Goal: Complete application form: Complete application form

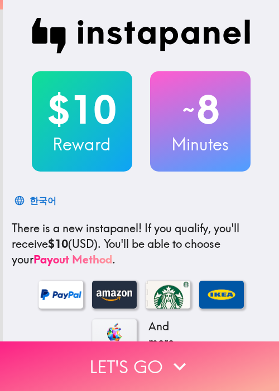
click at [99, 354] on button "Let's go" at bounding box center [139, 367] width 279 height 50
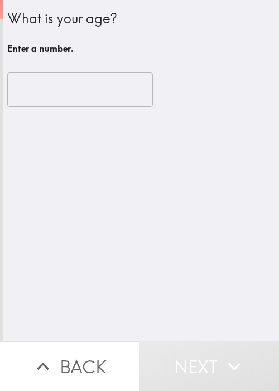
click at [103, 241] on div "What is your age? Enter a number. ​" at bounding box center [141, 171] width 276 height 342
click at [70, 92] on input "number" at bounding box center [80, 89] width 146 height 35
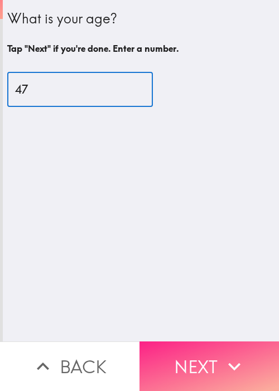
type input "47"
click at [193, 345] on button "Next" at bounding box center [208, 367] width 139 height 50
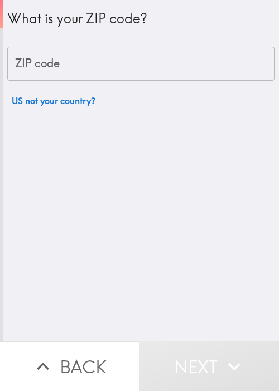
click at [88, 70] on input "ZIP code" at bounding box center [140, 64] width 267 height 35
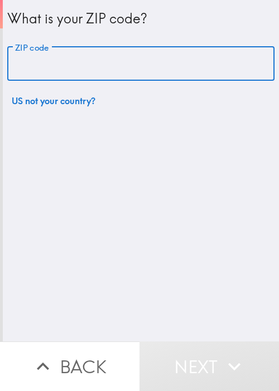
paste input "33621"
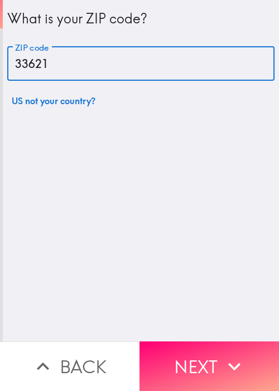
type input "33621"
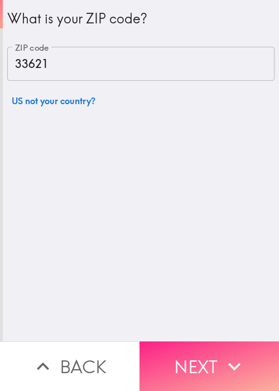
click at [222, 355] on icon "button" at bounding box center [234, 367] width 25 height 25
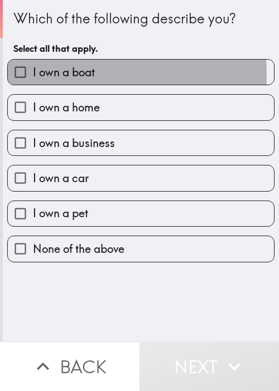
click at [67, 75] on span "I own a boat" at bounding box center [64, 73] width 62 height 16
click at [33, 75] on input "I own a boat" at bounding box center [20, 72] width 25 height 25
checkbox input "true"
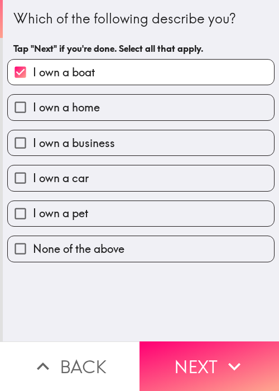
click at [83, 110] on span "I own a home" at bounding box center [66, 108] width 67 height 16
click at [33, 110] on input "I own a home" at bounding box center [20, 107] width 25 height 25
checkbox input "true"
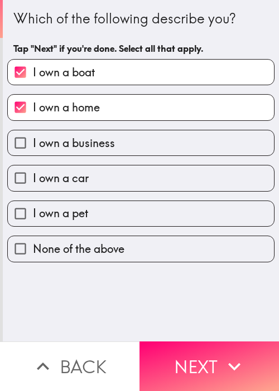
click at [90, 149] on span "I own a business" at bounding box center [74, 144] width 82 height 16
click at [33, 149] on input "I own a business" at bounding box center [20, 142] width 25 height 25
checkbox input "true"
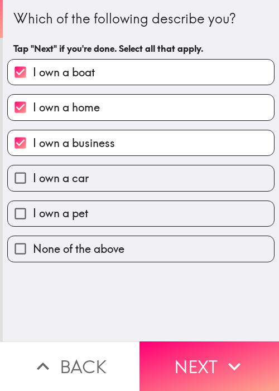
click at [94, 192] on div "I own a pet" at bounding box center [136, 209] width 276 height 35
click at [113, 197] on div "I own a pet" at bounding box center [136, 209] width 276 height 35
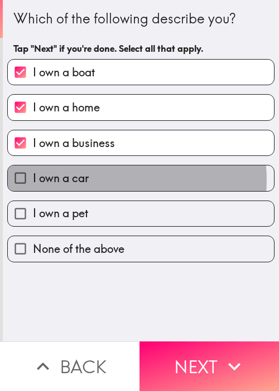
click at [125, 179] on label "I own a car" at bounding box center [141, 178] width 266 height 25
click at [33, 179] on input "I own a car" at bounding box center [20, 178] width 25 height 25
checkbox input "true"
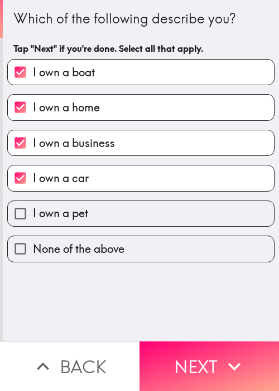
click at [120, 216] on label "I own a pet" at bounding box center [141, 213] width 266 height 25
click at [33, 216] on input "I own a pet" at bounding box center [20, 213] width 25 height 25
checkbox input "true"
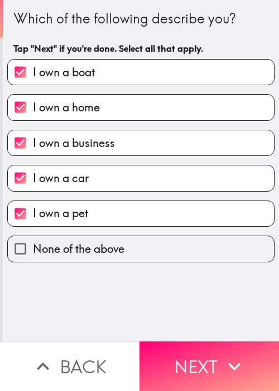
click at [203, 331] on div "Which of the following describe you? Tap "Next" if you're done. Select all that…" at bounding box center [141, 171] width 276 height 342
click at [199, 342] on button "Next" at bounding box center [208, 367] width 139 height 50
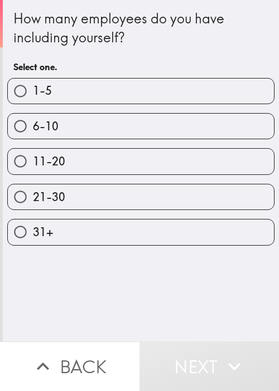
drag, startPoint x: 91, startPoint y: 163, endPoint x: 99, endPoint y: 164, distance: 8.4
click at [91, 163] on label "11-20" at bounding box center [141, 161] width 266 height 25
click at [33, 163] on input "11-20" at bounding box center [20, 161] width 25 height 25
radio input "true"
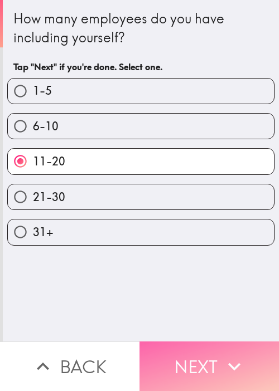
click at [202, 342] on button "Next" at bounding box center [208, 367] width 139 height 50
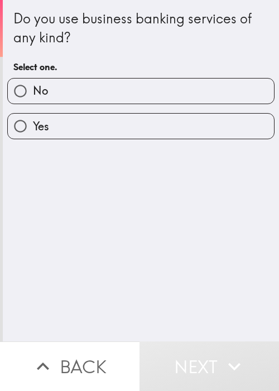
click at [72, 97] on label "No" at bounding box center [141, 91] width 266 height 25
click at [33, 97] on input "No" at bounding box center [20, 91] width 25 height 25
radio input "true"
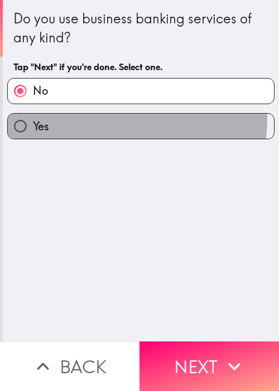
click at [69, 117] on label "Yes" at bounding box center [141, 126] width 266 height 25
click at [33, 117] on input "Yes" at bounding box center [20, 126] width 25 height 25
radio input "true"
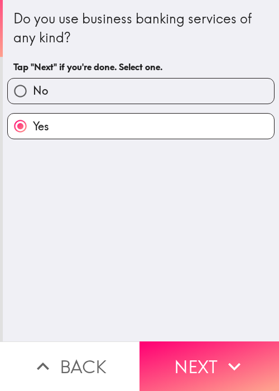
drag, startPoint x: 142, startPoint y: 261, endPoint x: 236, endPoint y: 308, distance: 105.5
click at [142, 262] on div "Do you use business banking services of any kind? Tap "Next" if you're done. Se…" at bounding box center [141, 171] width 276 height 342
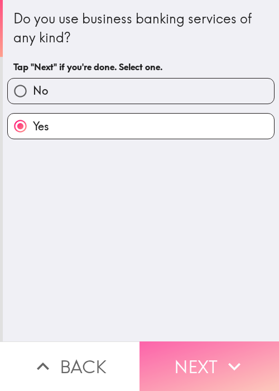
click at [233, 345] on button "Next" at bounding box center [208, 367] width 139 height 50
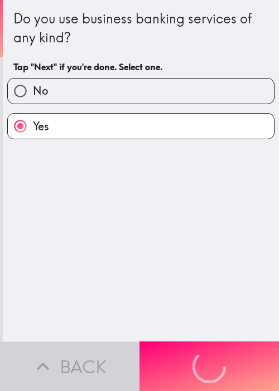
click at [151, 247] on div "Do you use business banking services of any kind? Tap "Next" if you're done. Se…" at bounding box center [141, 171] width 276 height 342
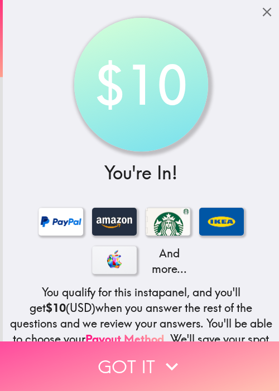
drag, startPoint x: 114, startPoint y: 351, endPoint x: 99, endPoint y: 346, distance: 15.3
click at [114, 350] on button "Got it" at bounding box center [139, 367] width 279 height 50
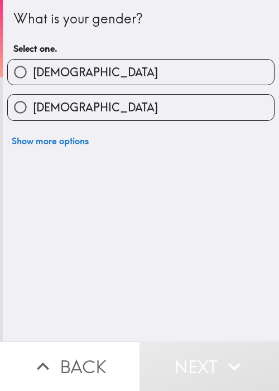
click at [107, 69] on label "[DEMOGRAPHIC_DATA]" at bounding box center [141, 72] width 266 height 25
click at [33, 69] on input "[DEMOGRAPHIC_DATA]" at bounding box center [20, 72] width 25 height 25
radio input "true"
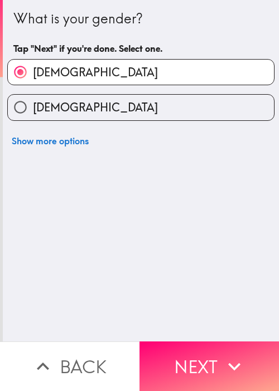
click at [78, 295] on div "What is your gender? Tap "Next" if you're done. Select one. [DEMOGRAPHIC_DATA] …" at bounding box center [141, 171] width 276 height 342
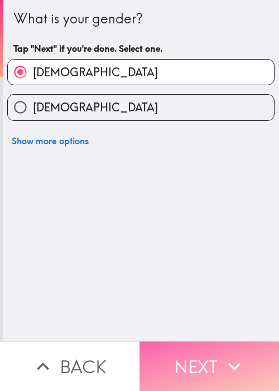
click at [187, 345] on button "Next" at bounding box center [208, 367] width 139 height 50
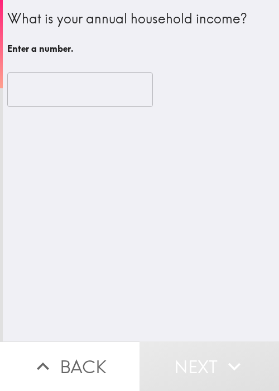
drag, startPoint x: 84, startPoint y: 228, endPoint x: 32, endPoint y: 108, distance: 130.6
click at [84, 227] on div "What is your annual household income? Enter a number. ​" at bounding box center [141, 171] width 276 height 342
click at [36, 81] on input "number" at bounding box center [80, 89] width 146 height 35
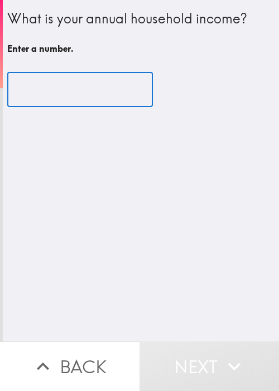
type input "4"
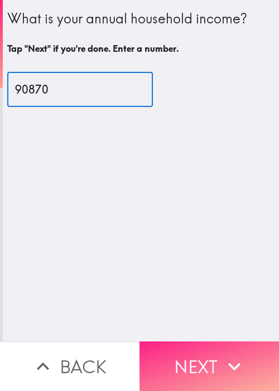
type input "90870"
click at [201, 346] on button "Next" at bounding box center [208, 367] width 139 height 50
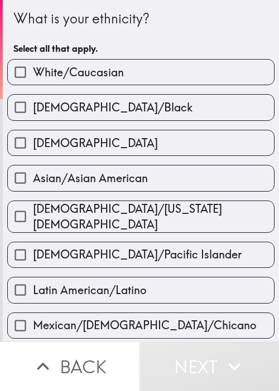
click at [91, 65] on span "White/Caucasian" at bounding box center [78, 73] width 91 height 16
click at [33, 64] on input "White/Caucasian" at bounding box center [20, 72] width 25 height 25
checkbox input "true"
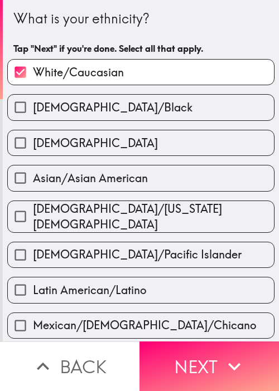
drag, startPoint x: 181, startPoint y: 349, endPoint x: 229, endPoint y: 277, distance: 86.0
click at [181, 349] on button "Next" at bounding box center [208, 367] width 139 height 50
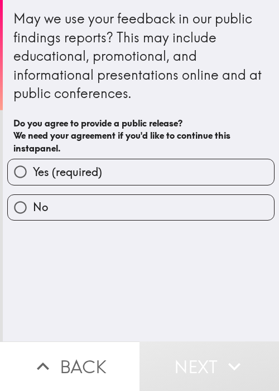
click at [96, 165] on span "Yes (required)" at bounding box center [67, 173] width 69 height 16
click at [33, 165] on input "Yes (required)" at bounding box center [20, 171] width 25 height 25
radio input "true"
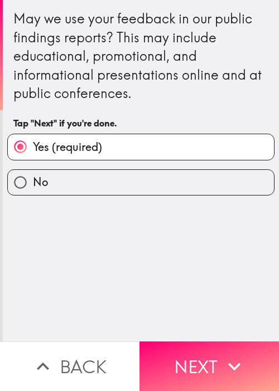
click at [88, 288] on div "May we use your feedback in our public findings reports? This may include educa…" at bounding box center [141, 171] width 276 height 342
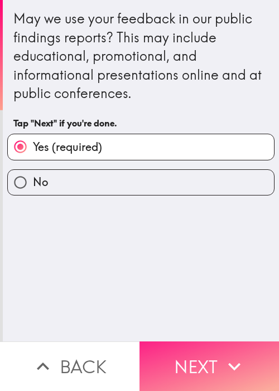
click at [178, 342] on button "Next" at bounding box center [208, 367] width 139 height 50
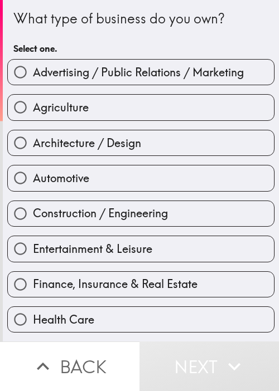
click at [90, 173] on label "Automotive" at bounding box center [141, 178] width 266 height 25
click at [33, 173] on input "Automotive" at bounding box center [20, 178] width 25 height 25
radio input "true"
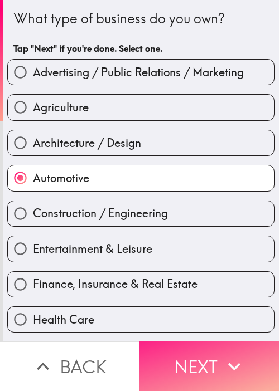
click at [189, 360] on button "Next" at bounding box center [208, 367] width 139 height 50
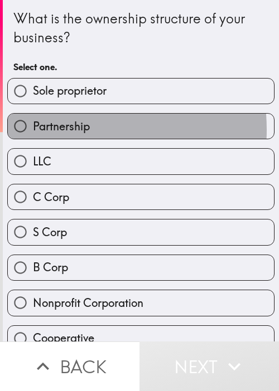
click at [49, 129] on span "Partnership" at bounding box center [61, 127] width 57 height 16
click at [33, 129] on input "Partnership" at bounding box center [20, 126] width 25 height 25
radio input "true"
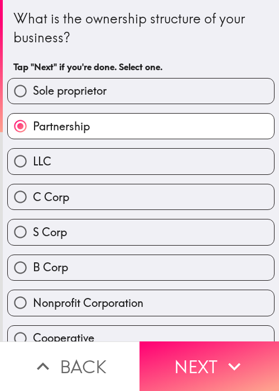
click at [224, 370] on icon "button" at bounding box center [234, 367] width 25 height 25
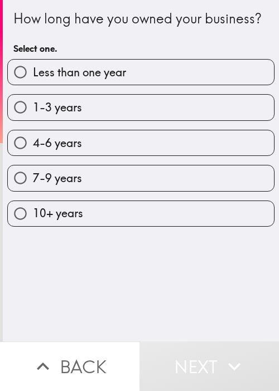
click at [21, 151] on input "4-6 years" at bounding box center [20, 142] width 25 height 25
radio input "true"
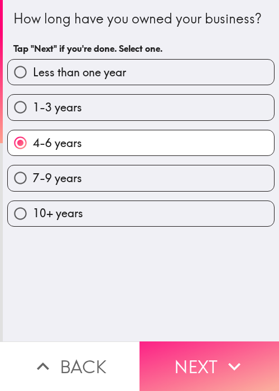
click at [202, 362] on button "Next" at bounding box center [208, 367] width 139 height 50
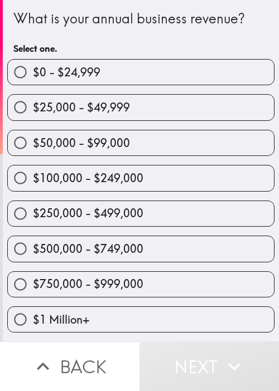
click at [29, 230] on div "$500,000 - $749,000" at bounding box center [136, 244] width 276 height 35
click at [130, 263] on div "$750,000 - $999,000" at bounding box center [136, 280] width 276 height 35
click at [174, 250] on label "$500,000 - $749,000" at bounding box center [141, 248] width 266 height 25
click at [33, 250] on input "$500,000 - $749,000" at bounding box center [20, 248] width 25 height 25
radio input "true"
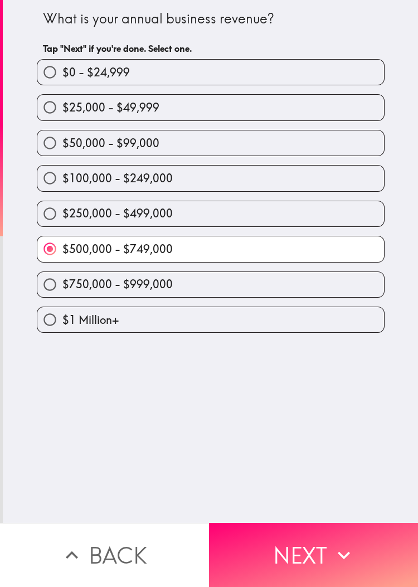
drag, startPoint x: 72, startPoint y: 405, endPoint x: 119, endPoint y: 413, distance: 48.0
click at [72, 391] on div "What is your annual business revenue? Tap "Next" if you're done. Select one. $0…" at bounding box center [210, 261] width 415 height 523
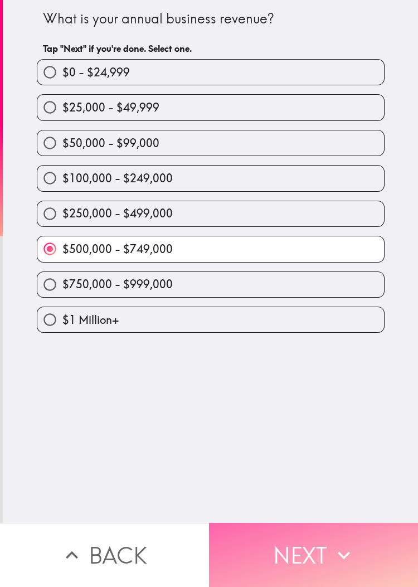
click at [278, 391] on button "Next" at bounding box center [313, 555] width 209 height 64
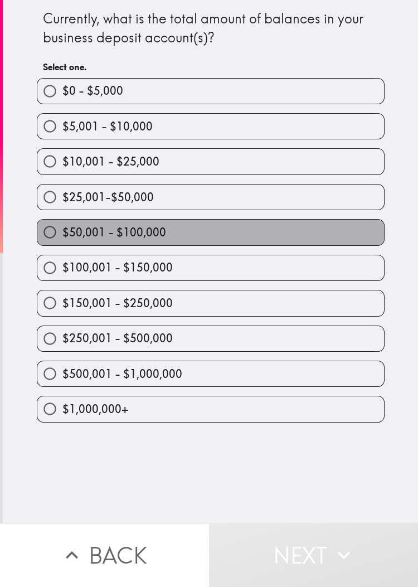
click at [125, 222] on label "$50,001 - $100,000" at bounding box center [210, 232] width 347 height 25
click at [62, 222] on input "$50,001 - $100,000" at bounding box center [49, 232] width 25 height 25
radio input "true"
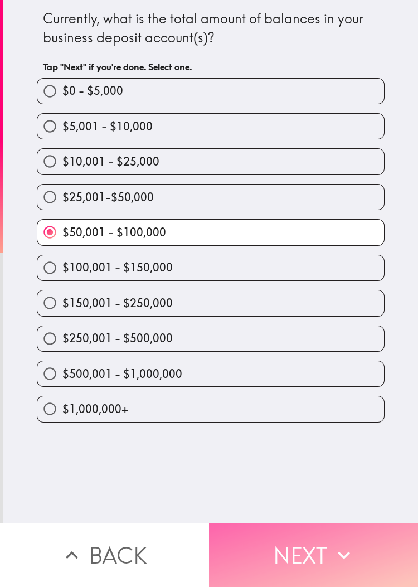
click at [278, 391] on button "Next" at bounding box center [313, 555] width 209 height 64
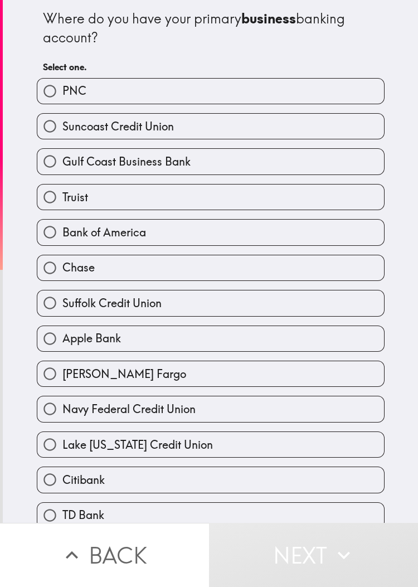
click at [125, 307] on span "Suffolk Credit Union" at bounding box center [111, 304] width 99 height 16
click at [62, 307] on input "Suffolk Credit Union" at bounding box center [49, 303] width 25 height 25
radio input "true"
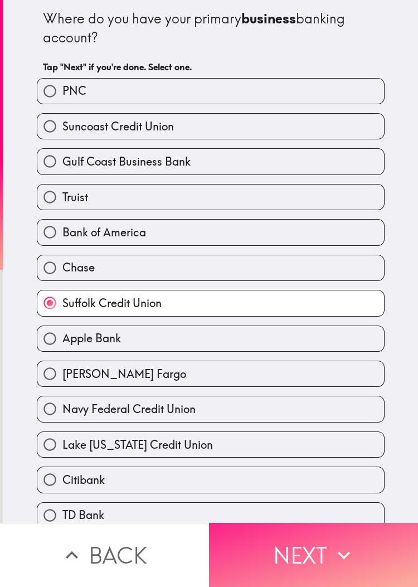
click at [278, 391] on button "Next" at bounding box center [313, 555] width 209 height 64
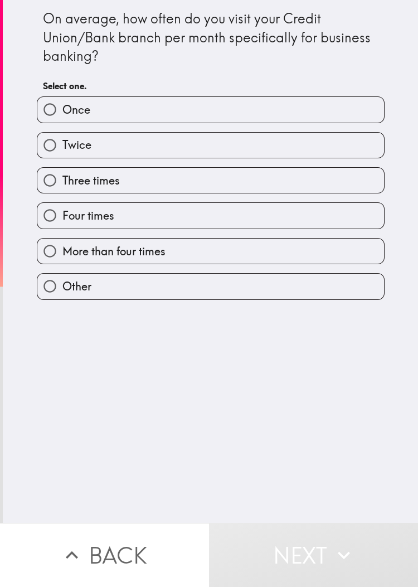
click at [65, 198] on div "Four times" at bounding box center [206, 211] width 357 height 35
click at [188, 183] on label "Three times" at bounding box center [210, 180] width 347 height 25
click at [62, 183] on input "Three times" at bounding box center [49, 180] width 25 height 25
radio input "true"
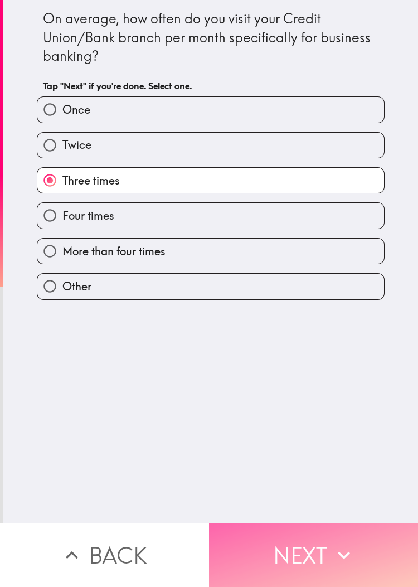
click at [278, 391] on icon "button" at bounding box center [344, 555] width 25 height 25
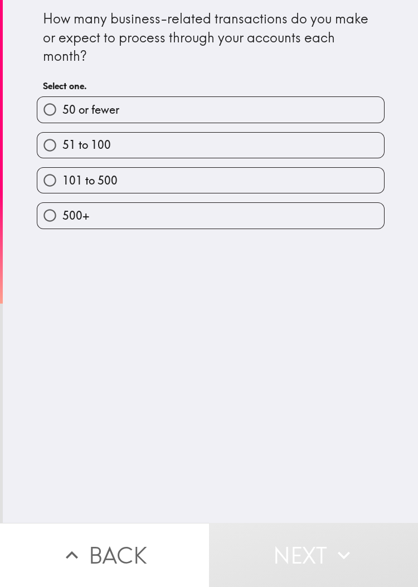
click at [81, 117] on span "50 or fewer" at bounding box center [90, 110] width 57 height 16
click at [62, 117] on input "50 or fewer" at bounding box center [49, 109] width 25 height 25
radio input "true"
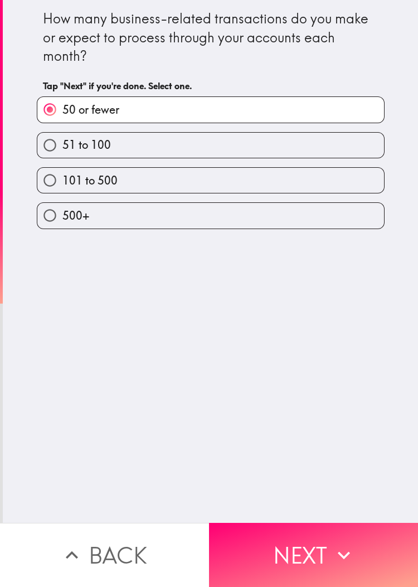
click at [169, 177] on label "101 to 500" at bounding box center [210, 180] width 347 height 25
click at [62, 177] on input "101 to 500" at bounding box center [49, 180] width 25 height 25
radio input "true"
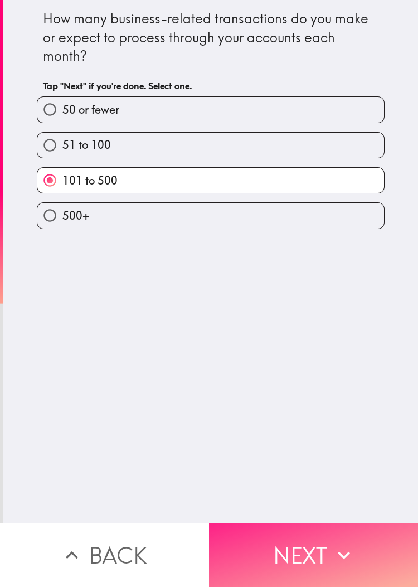
click at [278, 391] on button "Next" at bounding box center [313, 555] width 209 height 64
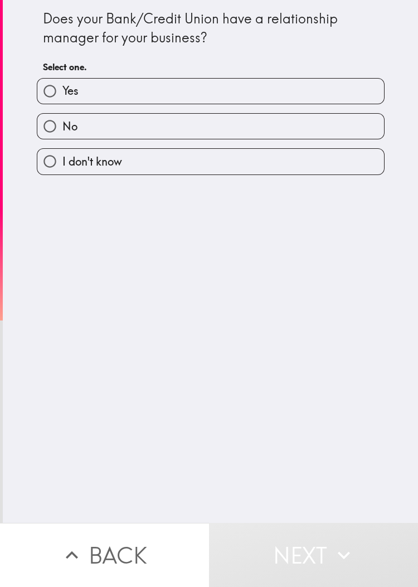
drag, startPoint x: 76, startPoint y: 94, endPoint x: 167, endPoint y: 131, distance: 98.3
click at [76, 94] on label "Yes" at bounding box center [210, 91] width 347 height 25
click at [62, 94] on input "Yes" at bounding box center [49, 91] width 25 height 25
radio input "true"
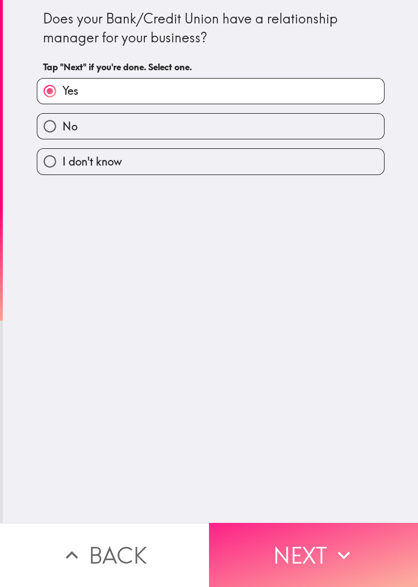
click at [278, 391] on button "Next" at bounding box center [313, 555] width 209 height 64
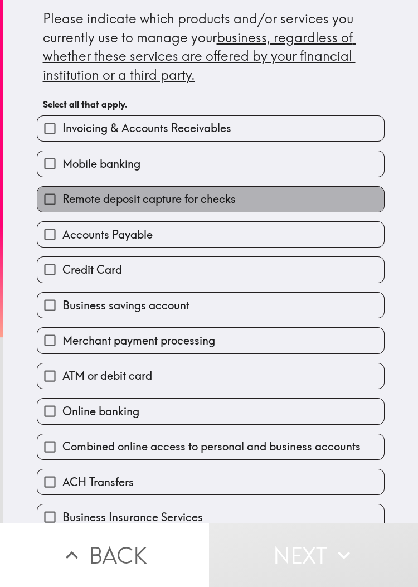
click at [58, 209] on label "Remote deposit capture for checks" at bounding box center [210, 199] width 347 height 25
click at [58, 209] on input "Remote deposit capture for checks" at bounding box center [49, 199] width 25 height 25
checkbox input "true"
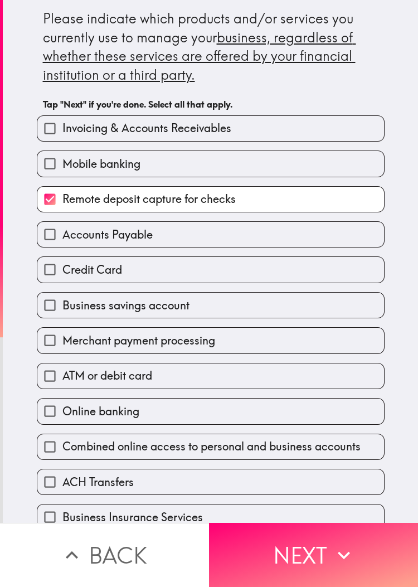
click at [170, 138] on label "Invoicing & Accounts Receivables" at bounding box center [210, 128] width 347 height 25
click at [62, 138] on input "Invoicing & Accounts Receivables" at bounding box center [49, 128] width 25 height 25
checkbox input "true"
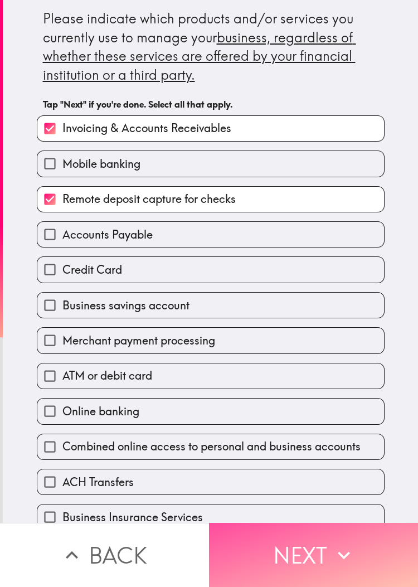
drag, startPoint x: 286, startPoint y: 546, endPoint x: 359, endPoint y: 292, distance: 264.0
click at [278, 391] on button "Next" at bounding box center [313, 555] width 209 height 64
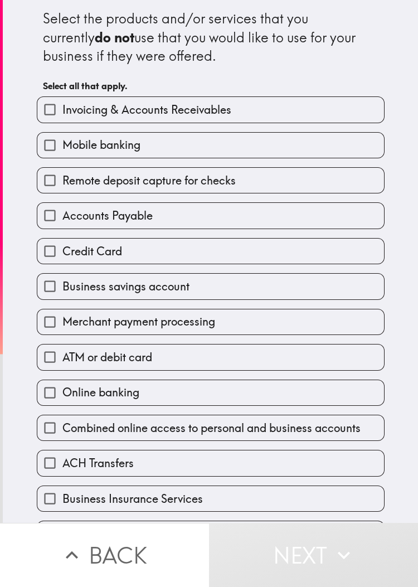
click at [93, 207] on label "Accounts Payable" at bounding box center [210, 215] width 347 height 25
click at [62, 207] on input "Accounts Payable" at bounding box center [49, 215] width 25 height 25
checkbox input "true"
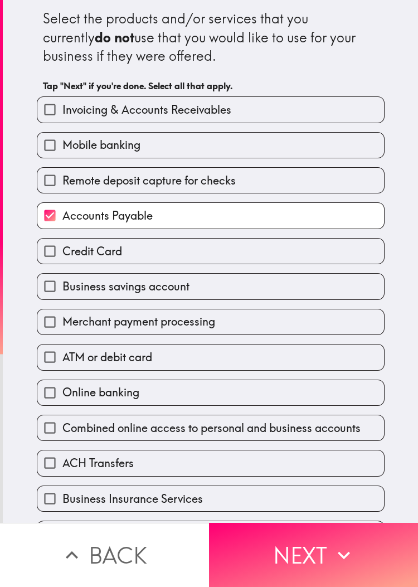
click at [75, 306] on div "Merchant payment processing" at bounding box center [206, 317] width 357 height 35
click at [101, 388] on span "Online banking" at bounding box center [100, 393] width 77 height 16
click at [62, 388] on input "Online banking" at bounding box center [49, 392] width 25 height 25
checkbox input "true"
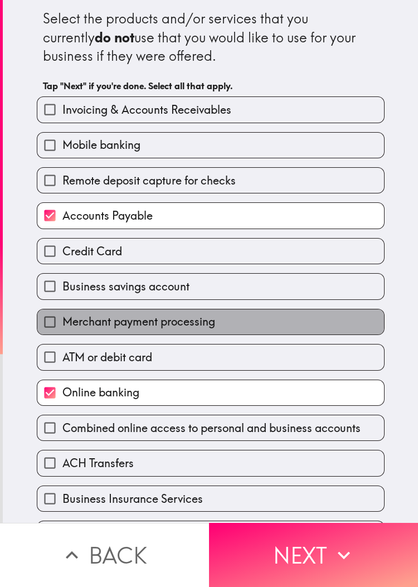
click at [121, 321] on span "Merchant payment processing" at bounding box center [138, 322] width 153 height 16
click at [62, 321] on input "Merchant payment processing" at bounding box center [49, 321] width 25 height 25
checkbox input "true"
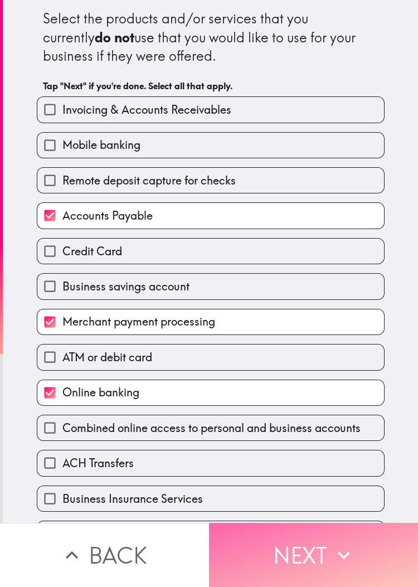
click at [278, 391] on button "Next" at bounding box center [313, 555] width 209 height 64
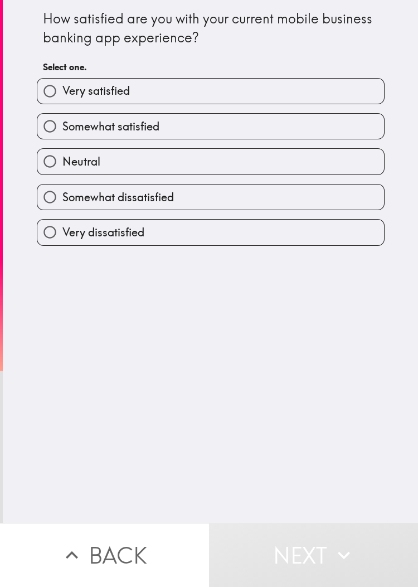
click at [62, 132] on span "Somewhat satisfied" at bounding box center [110, 127] width 97 height 16
click at [55, 132] on input "Somewhat satisfied" at bounding box center [49, 126] width 25 height 25
radio input "true"
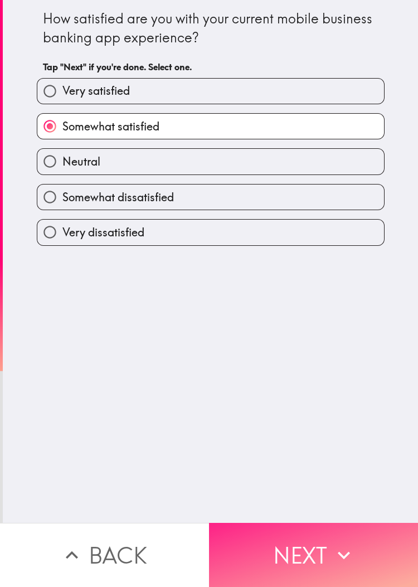
click at [278, 391] on button "Next" at bounding box center [313, 555] width 209 height 64
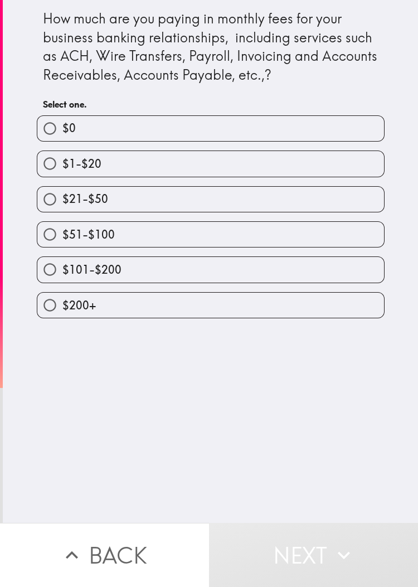
click at [103, 242] on label "$51-$100" at bounding box center [210, 234] width 347 height 25
click at [62, 242] on input "$51-$100" at bounding box center [49, 234] width 25 height 25
radio input "true"
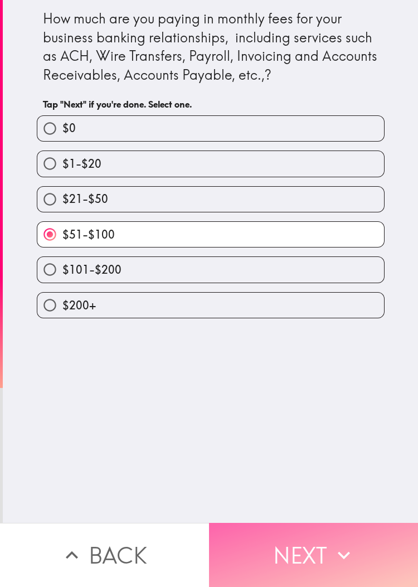
click at [278, 391] on button "Next" at bounding box center [313, 555] width 209 height 64
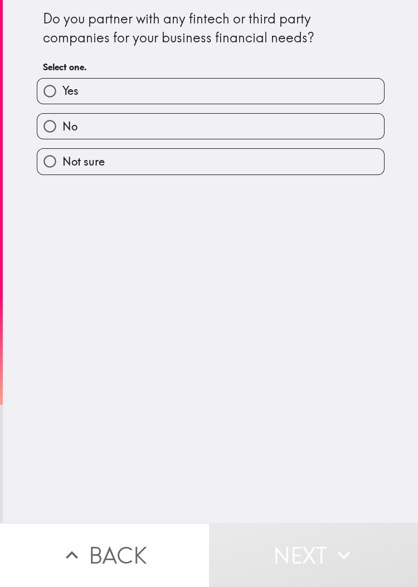
drag, startPoint x: 100, startPoint y: 75, endPoint x: 133, endPoint y: 105, distance: 44.6
click at [100, 75] on div "Yes" at bounding box center [206, 86] width 357 height 35
click at [239, 99] on label "Yes" at bounding box center [210, 91] width 347 height 25
click at [62, 99] on input "Yes" at bounding box center [49, 91] width 25 height 25
radio input "true"
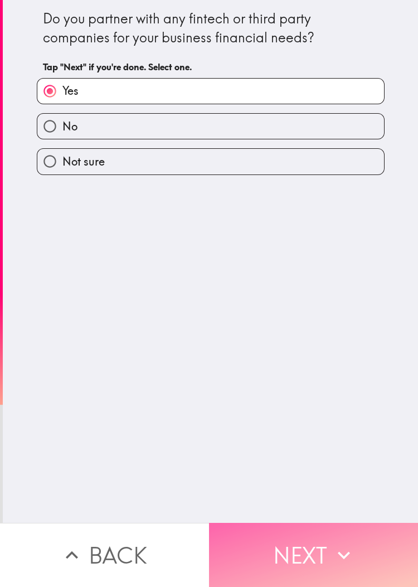
click at [278, 391] on button "Next" at bounding box center [313, 555] width 209 height 64
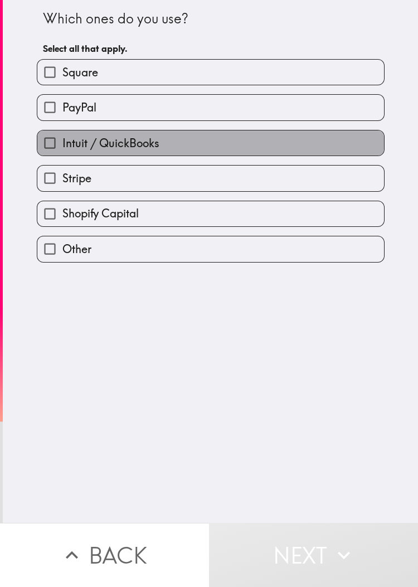
click at [142, 131] on label "Intuit / QuickBooks" at bounding box center [210, 142] width 347 height 25
click at [62, 131] on input "Intuit / QuickBooks" at bounding box center [49, 142] width 25 height 25
checkbox input "true"
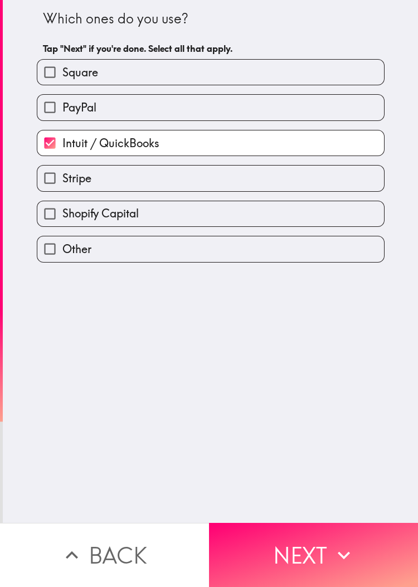
click at [127, 87] on div "PayPal" at bounding box center [206, 102] width 357 height 35
click at [190, 91] on div "PayPal" at bounding box center [206, 102] width 357 height 35
click at [186, 111] on label "PayPal" at bounding box center [210, 107] width 347 height 25
click at [62, 111] on input "PayPal" at bounding box center [49, 107] width 25 height 25
checkbox input "true"
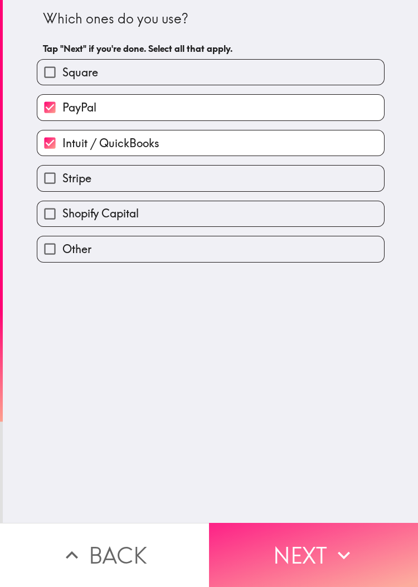
click at [278, 391] on button "Next" at bounding box center [313, 555] width 209 height 64
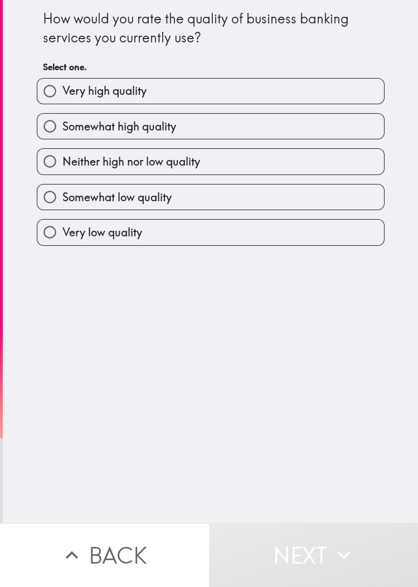
click at [208, 144] on div "Neither high nor low quality" at bounding box center [206, 156] width 357 height 35
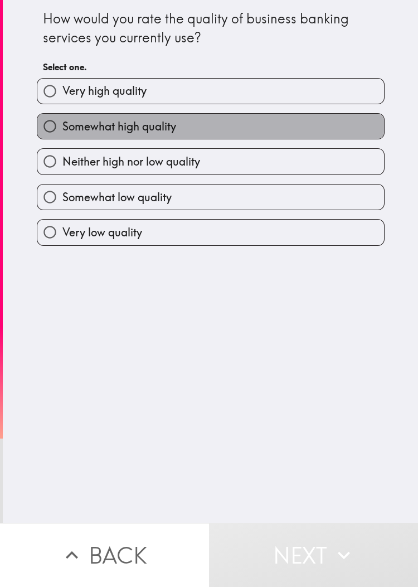
click at [235, 130] on label "Somewhat high quality" at bounding box center [210, 126] width 347 height 25
click at [62, 130] on input "Somewhat high quality" at bounding box center [49, 126] width 25 height 25
radio input "true"
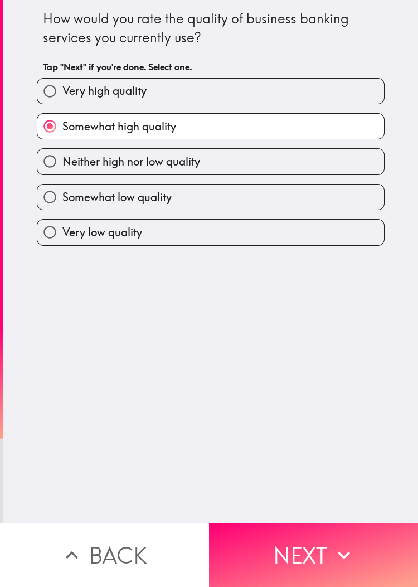
click at [73, 391] on div "How would you rate the quality of business banking services you currently use? …" at bounding box center [210, 261] width 415 height 523
drag, startPoint x: 344, startPoint y: 533, endPoint x: 372, endPoint y: 469, distance: 69.6
click at [278, 391] on icon "button" at bounding box center [344, 555] width 25 height 25
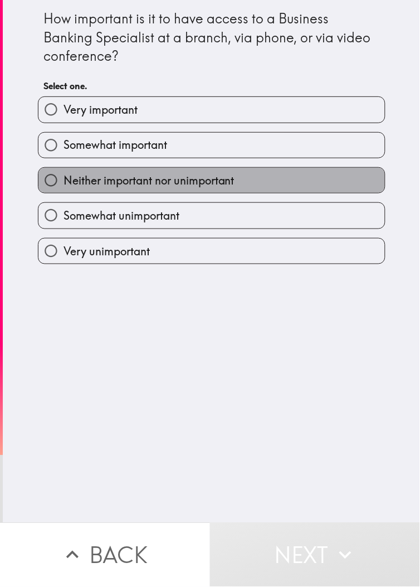
click at [180, 171] on label "Neither important nor unimportant" at bounding box center [211, 180] width 347 height 25
click at [64, 171] on input "Neither important nor unimportant" at bounding box center [50, 180] width 25 height 25
radio input "true"
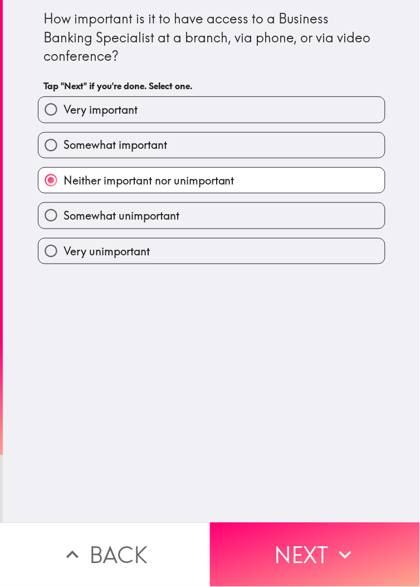
drag, startPoint x: 71, startPoint y: 482, endPoint x: 192, endPoint y: 500, distance: 121.7
click at [75, 391] on div "How important is it to have access to a Business Banking Specialist at a branch…" at bounding box center [212, 261] width 418 height 523
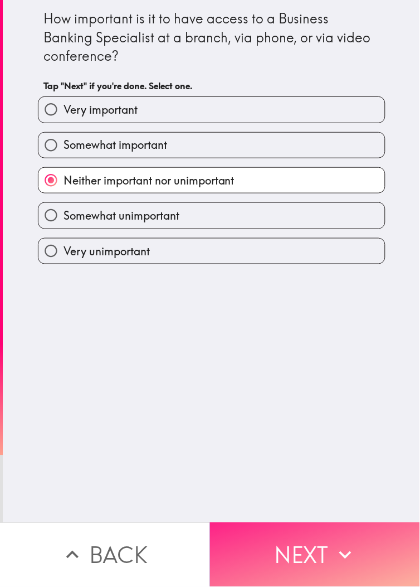
click at [278, 391] on button "Next" at bounding box center [315, 555] width 210 height 64
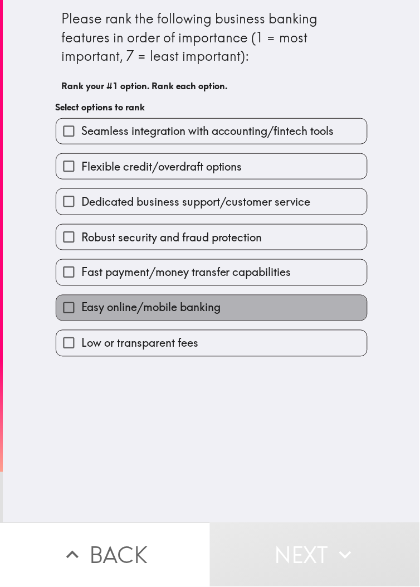
click at [222, 303] on label "Easy online/mobile banking" at bounding box center [211, 308] width 311 height 25
click at [81, 303] on input "Easy online/mobile banking" at bounding box center [68, 308] width 25 height 25
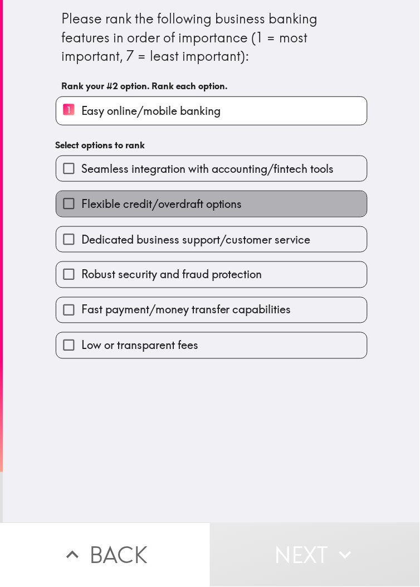
click at [217, 215] on label "Flexible credit/overdraft options" at bounding box center [211, 203] width 311 height 25
click at [81, 215] on input "Flexible credit/overdraft options" at bounding box center [68, 203] width 25 height 25
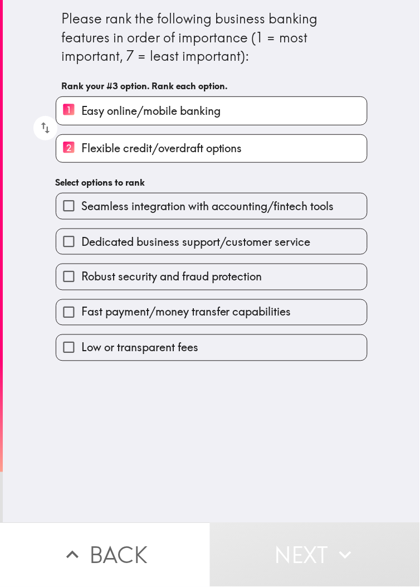
click at [190, 285] on span "Robust security and fraud protection" at bounding box center [171, 277] width 181 height 16
click at [81, 285] on input "Robust security and fraud protection" at bounding box center [68, 276] width 25 height 25
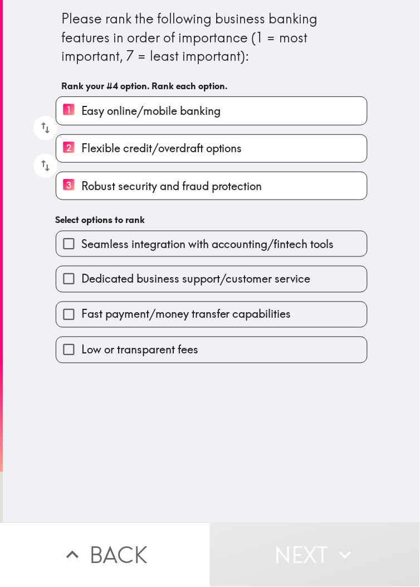
click at [175, 338] on label "Low or transparent fees" at bounding box center [211, 349] width 311 height 25
click at [81, 338] on input "Low or transparent fees" at bounding box center [68, 349] width 25 height 25
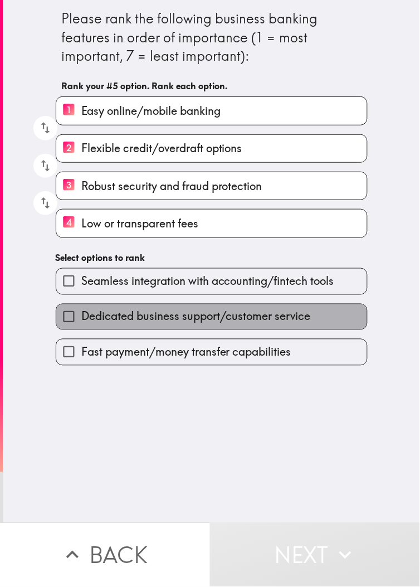
click at [192, 306] on label "Dedicated business support/customer service" at bounding box center [211, 316] width 311 height 25
click at [81, 306] on input "Dedicated business support/customer service" at bounding box center [68, 316] width 25 height 25
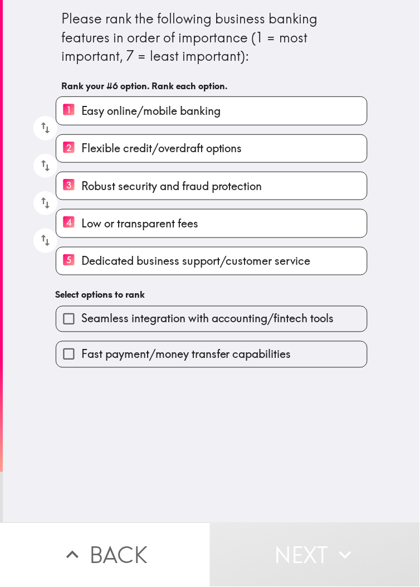
click at [196, 341] on div "Fast payment/money transfer capabilities" at bounding box center [207, 349] width 321 height 35
click at [205, 354] on span "Fast payment/money transfer capabilities" at bounding box center [186, 355] width 210 height 16
click at [81, 354] on input "Fast payment/money transfer capabilities" at bounding box center [68, 354] width 25 height 25
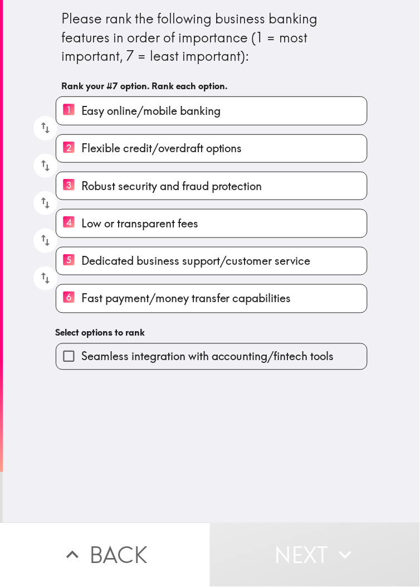
click at [226, 335] on div "Seamless integration with accounting/fintech tools" at bounding box center [207, 352] width 321 height 35
click at [219, 362] on span "Seamless integration with accounting/fintech tools" at bounding box center [207, 357] width 253 height 16
click at [81, 362] on input "Seamless integration with accounting/fintech tools" at bounding box center [68, 356] width 25 height 25
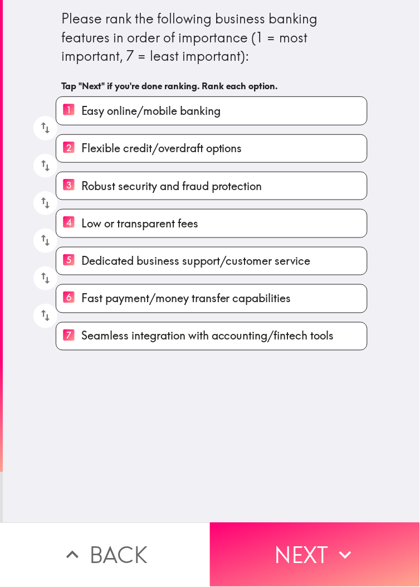
click at [159, 391] on div "Please rank the following business banking features in order of importance (1 =…" at bounding box center [212, 261] width 418 height 523
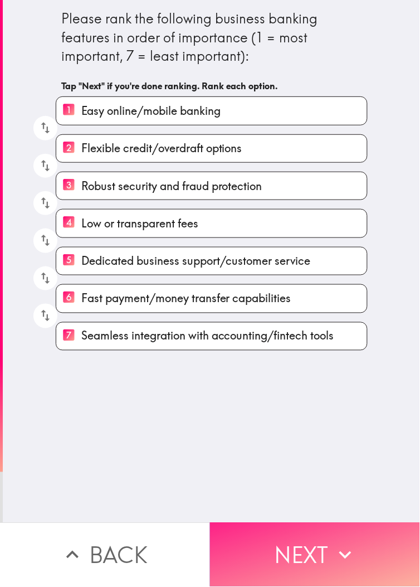
click at [278, 391] on button "Next" at bounding box center [315, 555] width 210 height 64
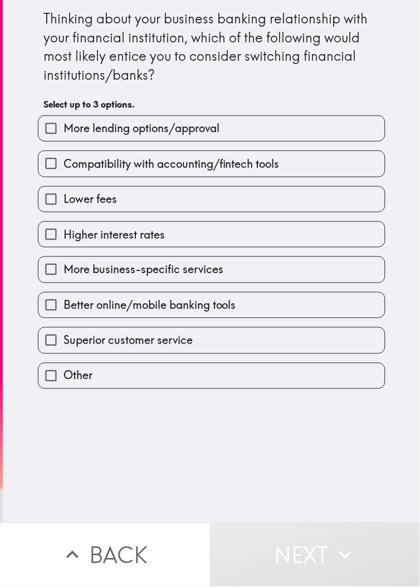
click at [166, 207] on label "Lower fees" at bounding box center [211, 199] width 347 height 25
click at [64, 207] on input "Lower fees" at bounding box center [50, 199] width 25 height 25
checkbox input "true"
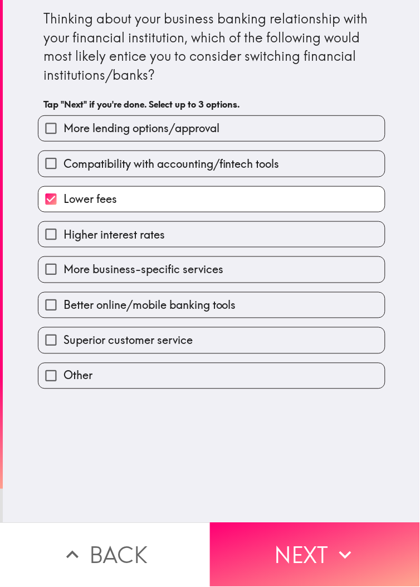
click at [227, 142] on div "Compatibility with accounting/fintech tools" at bounding box center [207, 159] width 357 height 35
click at [256, 127] on label "More lending options/approval" at bounding box center [211, 128] width 347 height 25
click at [64, 127] on input "More lending options/approval" at bounding box center [50, 128] width 25 height 25
checkbox input "true"
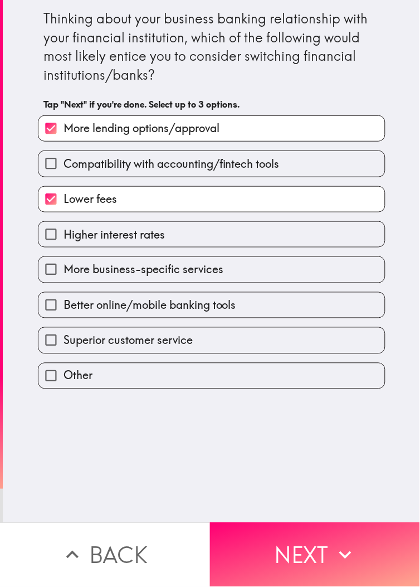
drag, startPoint x: 293, startPoint y: 532, endPoint x: 299, endPoint y: 525, distance: 9.5
click at [278, 391] on button "Next" at bounding box center [315, 555] width 210 height 64
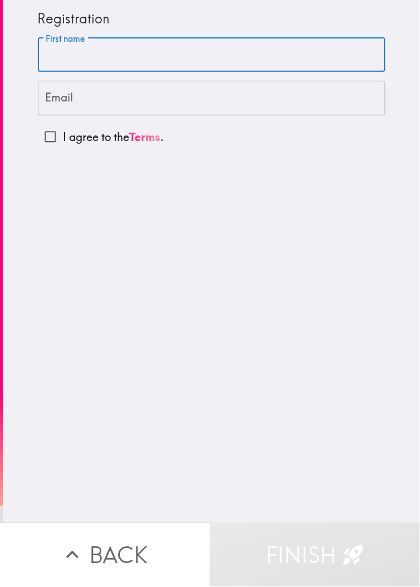
click at [57, 58] on input "First name" at bounding box center [212, 55] width 348 height 35
paste input "[PERSON_NAME]"
type input "[PERSON_NAME]"
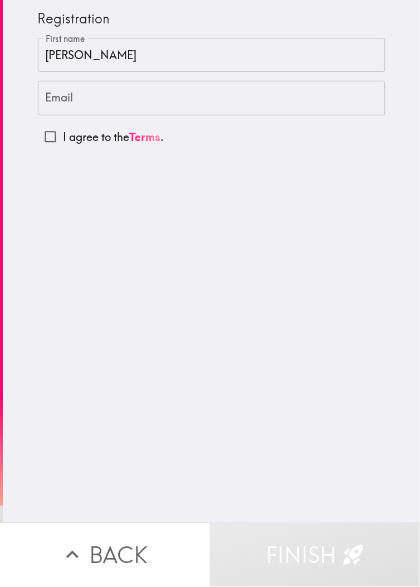
click at [134, 114] on input "Email" at bounding box center [212, 98] width 348 height 35
paste input "[EMAIL_ADDRESS][DOMAIN_NAME]"
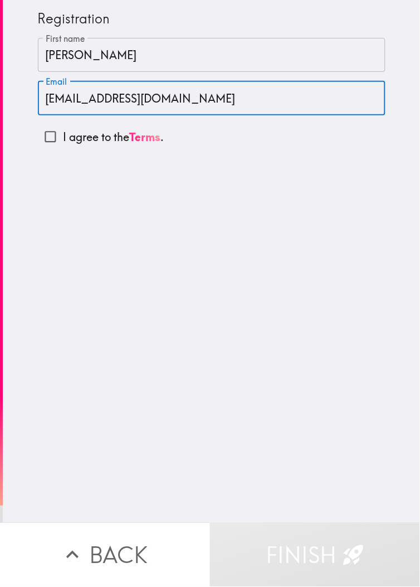
type input "[EMAIL_ADDRESS][DOMAIN_NAME]"
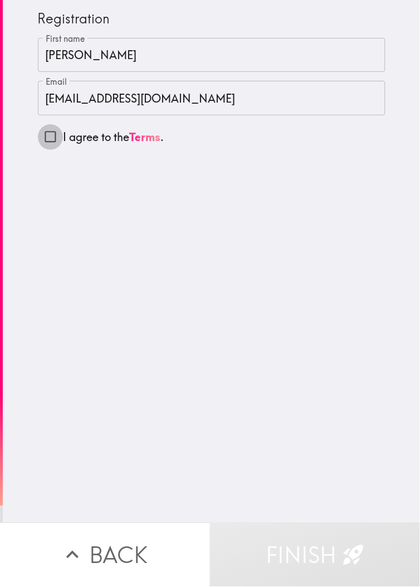
drag, startPoint x: 38, startPoint y: 138, endPoint x: 144, endPoint y: 233, distance: 142.2
click at [39, 138] on input "I agree to the Terms ." at bounding box center [50, 136] width 25 height 25
checkbox input "true"
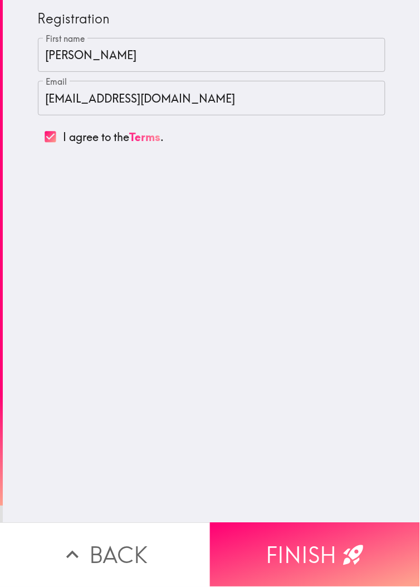
drag, startPoint x: 341, startPoint y: 536, endPoint x: 346, endPoint y: 529, distance: 9.1
click at [278, 391] on icon "button" at bounding box center [354, 555] width 25 height 25
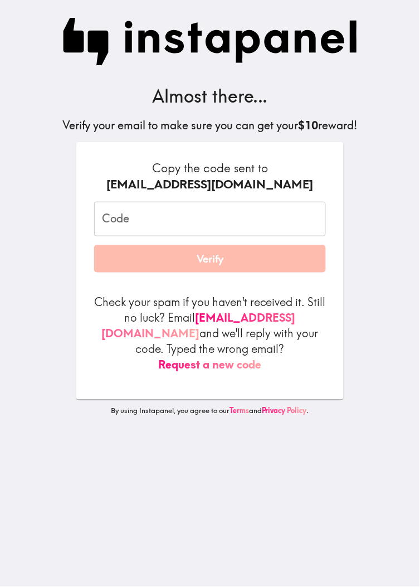
click at [142, 236] on input "Code" at bounding box center [210, 219] width 232 height 35
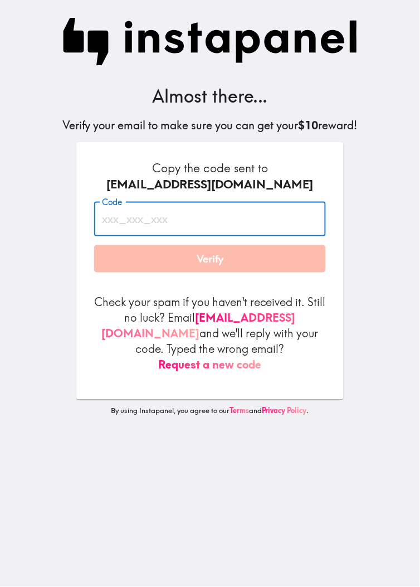
paste input "jdB_Ahu_2YB"
type input "jdB_Ahu_2YB"
click at [278, 219] on div "Almost there... Verify your email to make sure you can get your $10 reward! Cop…" at bounding box center [210, 293] width 357 height 587
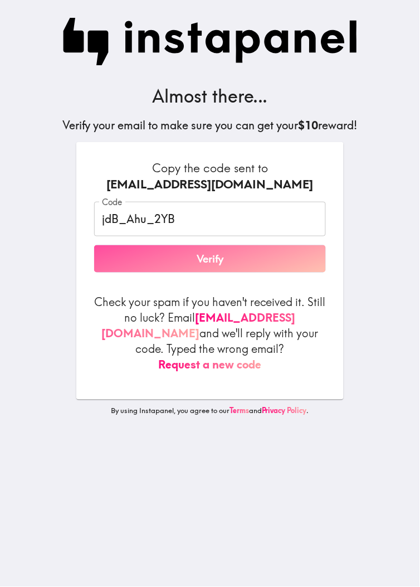
click at [272, 270] on button "Verify" at bounding box center [210, 259] width 232 height 28
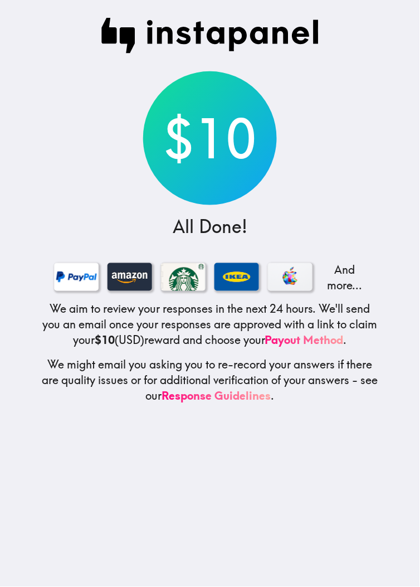
click at [18, 177] on main "$10 All Done! And more... We aim to review your responses in the next 24 hours.…" at bounding box center [210, 293] width 420 height 587
